Goal: Obtain resource: Download file/media

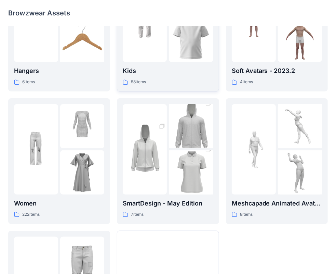
scroll to position [170, 0]
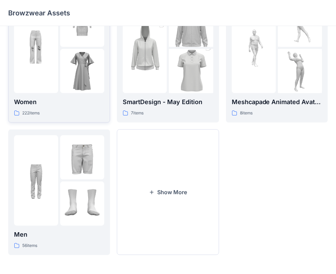
click at [93, 100] on p "Women" at bounding box center [59, 102] width 90 height 10
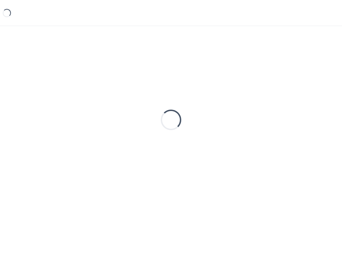
click at [93, 100] on div "Loading..." at bounding box center [171, 119] width 326 height 171
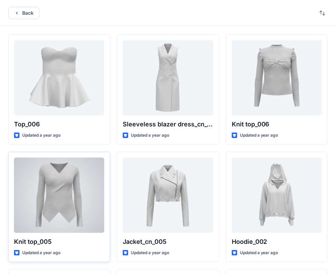
click at [83, 210] on div at bounding box center [59, 194] width 90 height 75
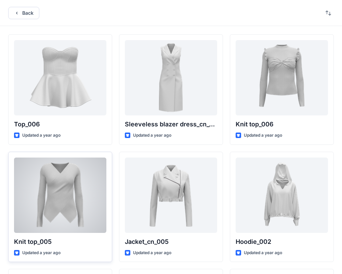
click at [83, 210] on div "Back Top_006 Updated a year ago Knit top_005 Updated a year ago Dress_cn_028 Up…" at bounding box center [171, 264] width 342 height 529
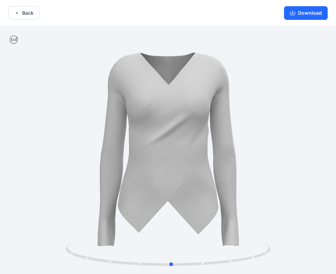
drag, startPoint x: 308, startPoint y: 228, endPoint x: 311, endPoint y: 227, distance: 3.7
click at [311, 227] on div at bounding box center [168, 150] width 336 height 249
drag, startPoint x: 272, startPoint y: 234, endPoint x: 62, endPoint y: 227, distance: 210.8
click at [62, 227] on div at bounding box center [168, 150] width 336 height 249
drag, startPoint x: 245, startPoint y: 171, endPoint x: 257, endPoint y: 185, distance: 18.2
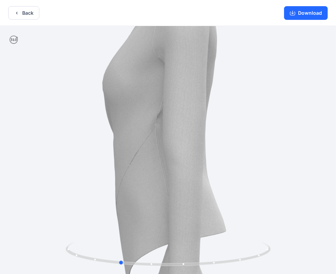
drag, startPoint x: 228, startPoint y: 171, endPoint x: 228, endPoint y: 175, distance: 4.5
click at [228, 174] on img at bounding box center [167, 150] width 385 height 385
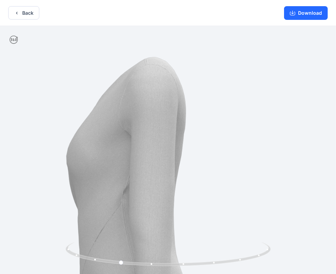
drag, startPoint x: 222, startPoint y: 157, endPoint x: 198, endPoint y: 210, distance: 57.5
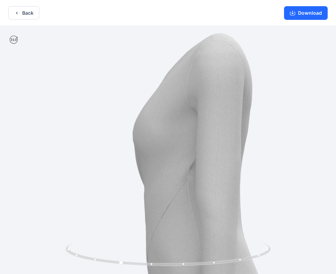
drag, startPoint x: 174, startPoint y: 177, endPoint x: 226, endPoint y: 178, distance: 52.3
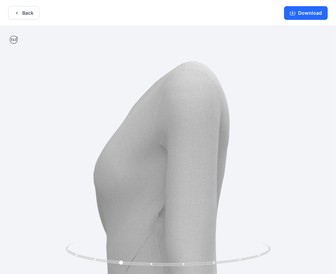
drag, startPoint x: 235, startPoint y: 120, endPoint x: 168, endPoint y: 207, distance: 109.9
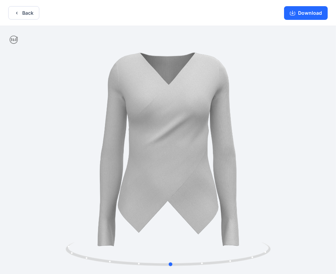
drag, startPoint x: 253, startPoint y: 138, endPoint x: 312, endPoint y: 140, distance: 59.2
click at [314, 13] on button "Download" at bounding box center [306, 13] width 44 height 14
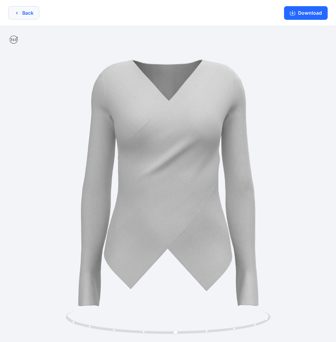
click at [26, 13] on button "Back" at bounding box center [23, 12] width 31 height 13
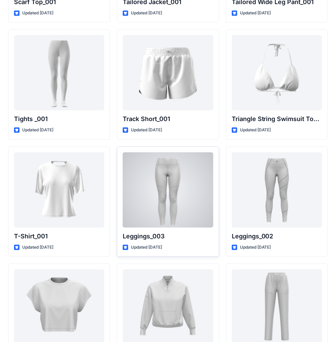
scroll to position [7567, 0]
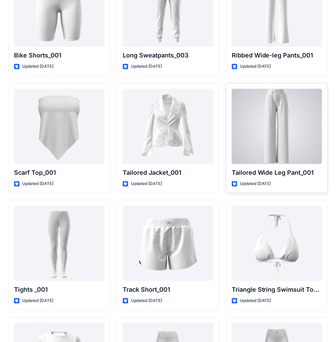
click at [302, 135] on div at bounding box center [277, 126] width 90 height 75
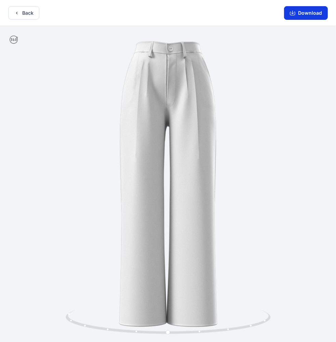
click at [311, 12] on button "Download" at bounding box center [306, 13] width 44 height 14
click at [34, 15] on button "Back" at bounding box center [23, 12] width 31 height 13
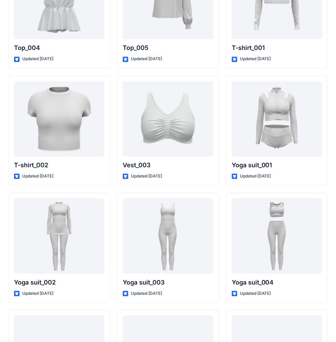
scroll to position [2364, 0]
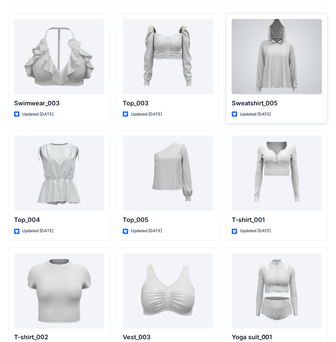
click at [316, 103] on p "Sweatshirt_005" at bounding box center [277, 104] width 90 height 10
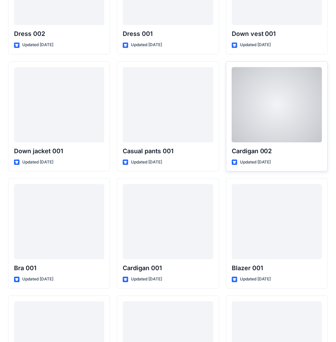
scroll to position [4625, 0]
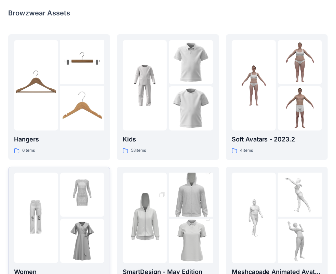
scroll to position [68, 0]
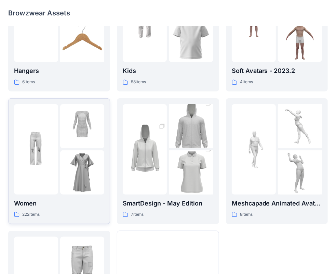
click at [43, 201] on p "Women" at bounding box center [59, 203] width 90 height 10
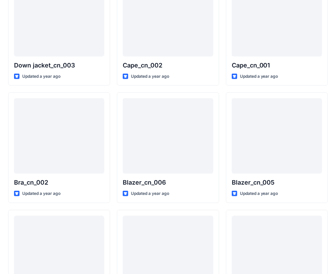
scroll to position [400, 0]
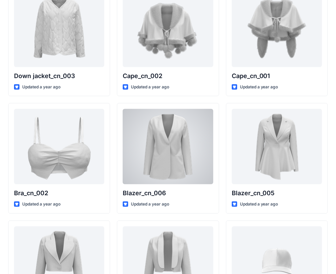
click at [205, 171] on div at bounding box center [168, 146] width 90 height 75
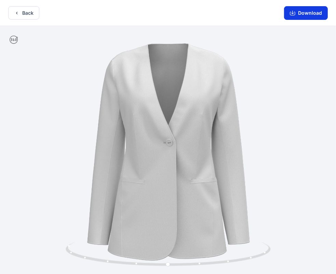
click at [308, 12] on button "Download" at bounding box center [306, 13] width 44 height 14
